Goal: Obtain resource: Obtain resource

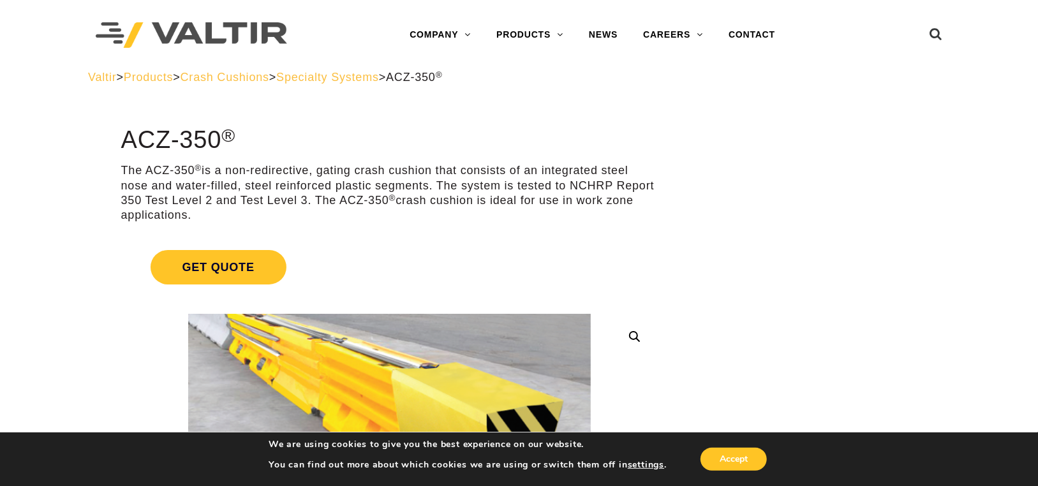
click at [188, 31] on img at bounding box center [191, 35] width 191 height 26
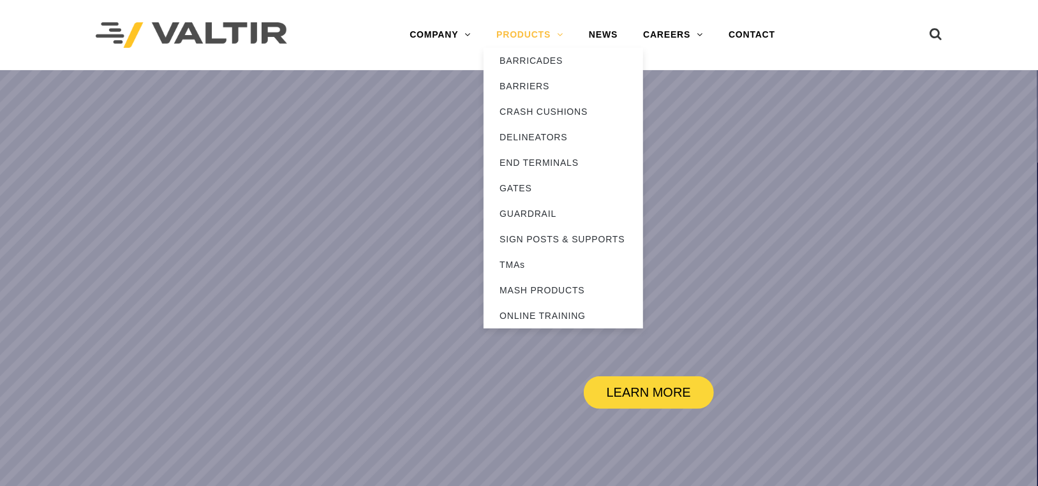
click at [525, 41] on link "PRODUCTS" at bounding box center [529, 35] width 92 height 26
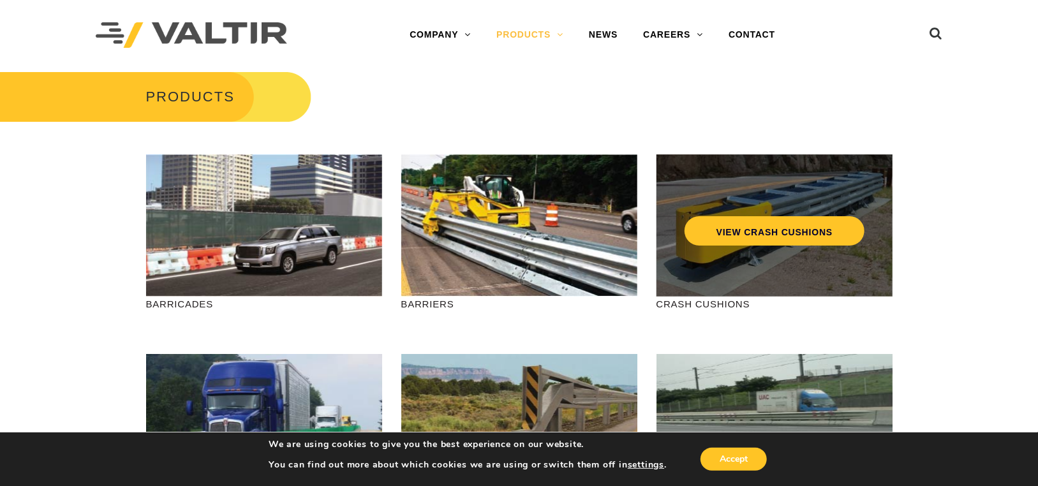
click at [806, 257] on div "VIEW CRASH CUSHIONS" at bounding box center [774, 225] width 236 height 142
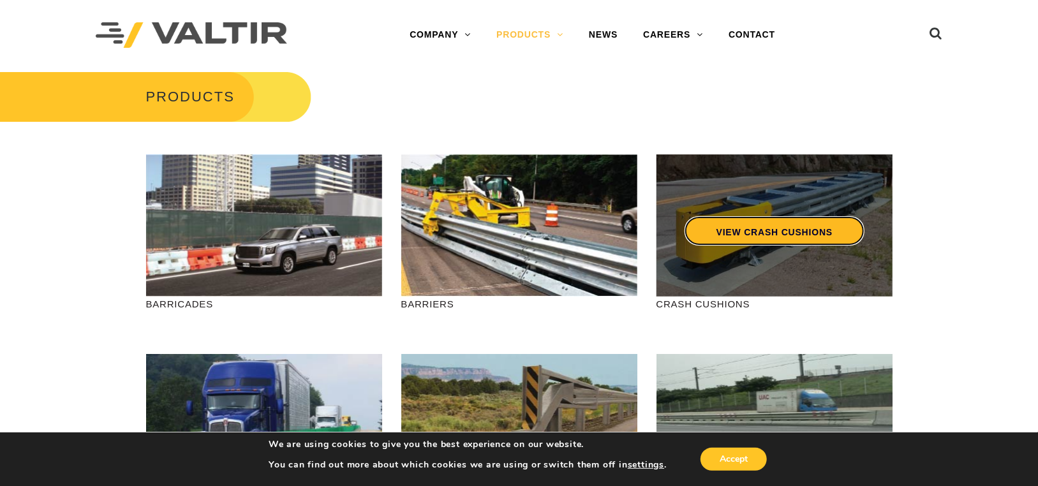
click at [795, 239] on link "VIEW CRASH CUSHIONS" at bounding box center [774, 230] width 180 height 29
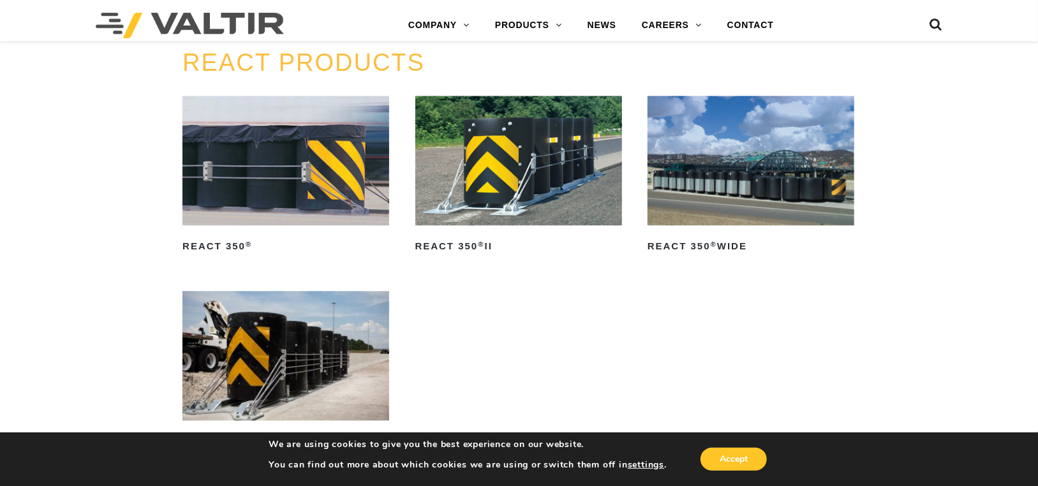
scroll to position [1530, 0]
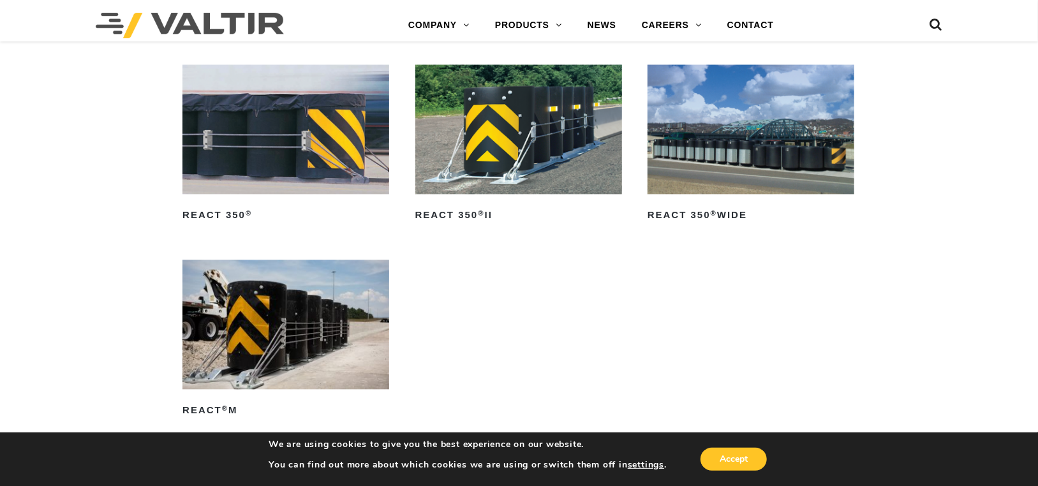
click at [270, 149] on img at bounding box center [285, 128] width 207 height 129
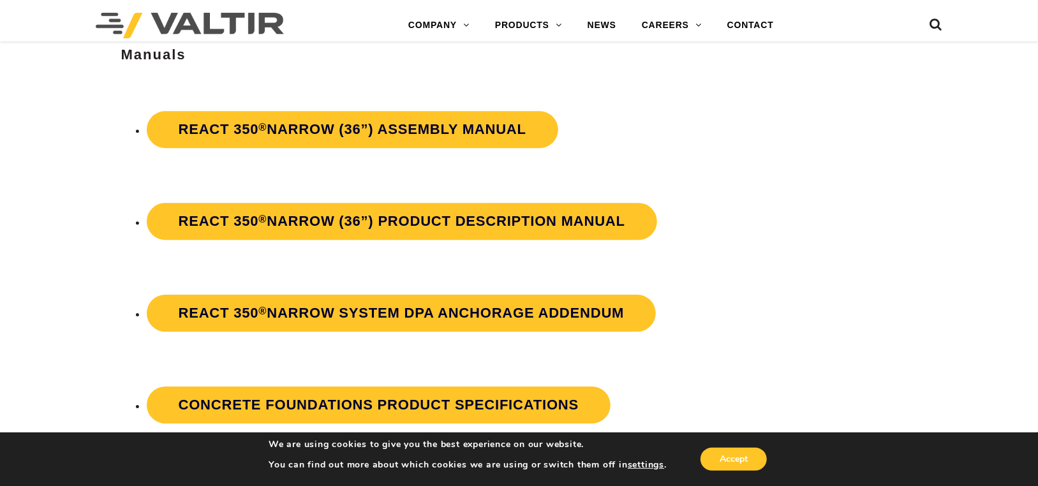
scroll to position [2296, 0]
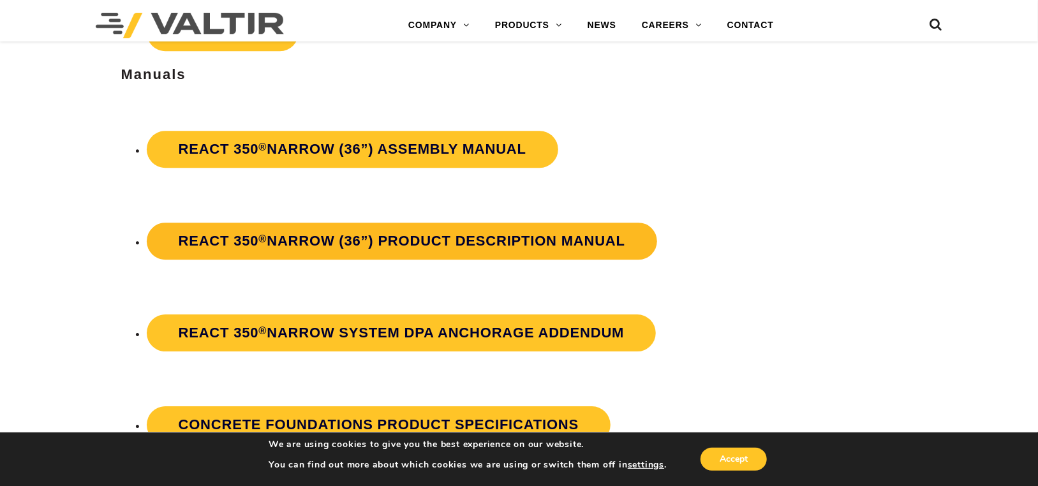
click at [281, 239] on strong "REACT 350 ® Narrow (36”) Product Description Manual" at bounding box center [402, 241] width 446 height 16
